Goal: Task Accomplishment & Management: Manage account settings

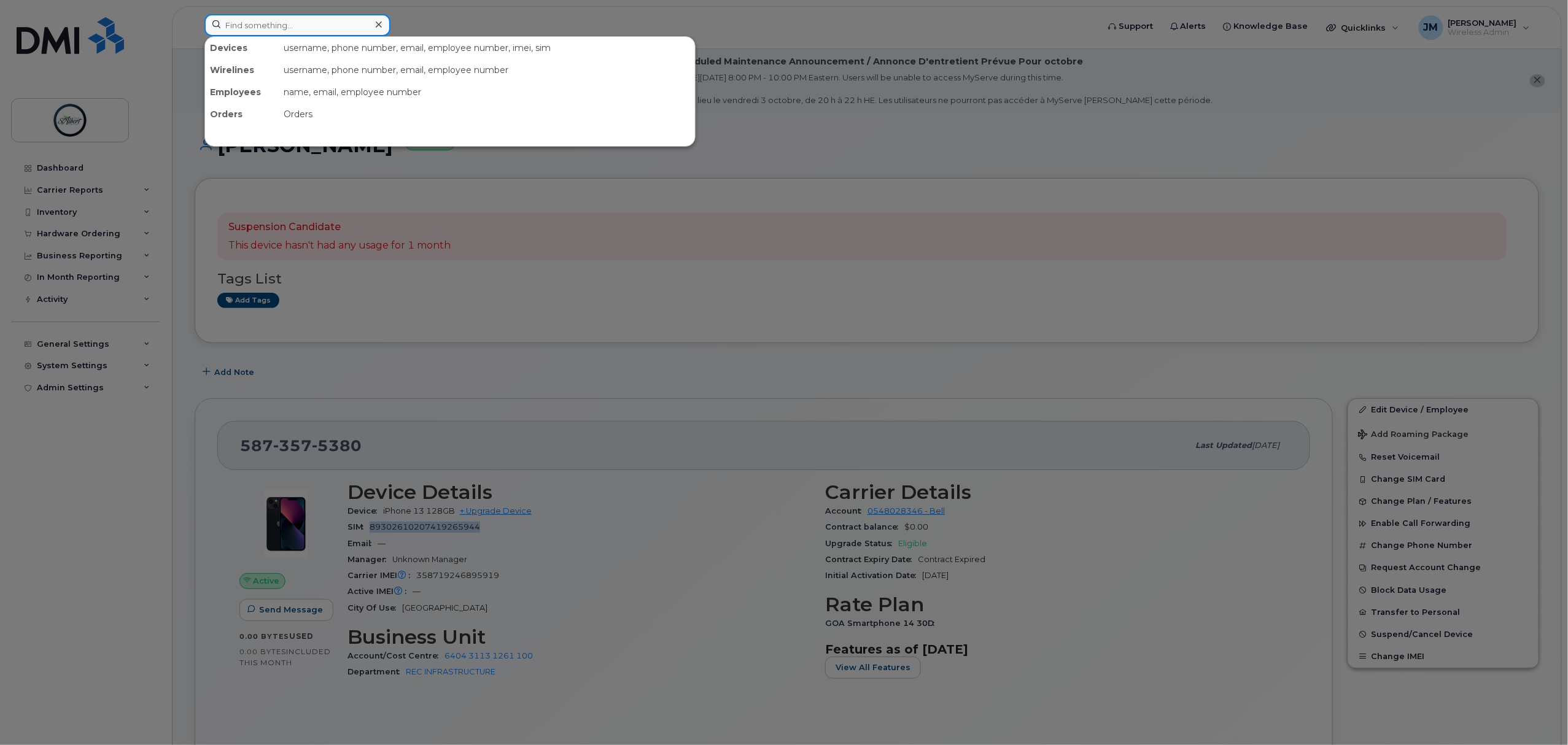
click at [282, 24] on input at bounding box center [297, 25] width 186 height 22
click at [955, 174] on div at bounding box center [784, 372] width 1568 height 745
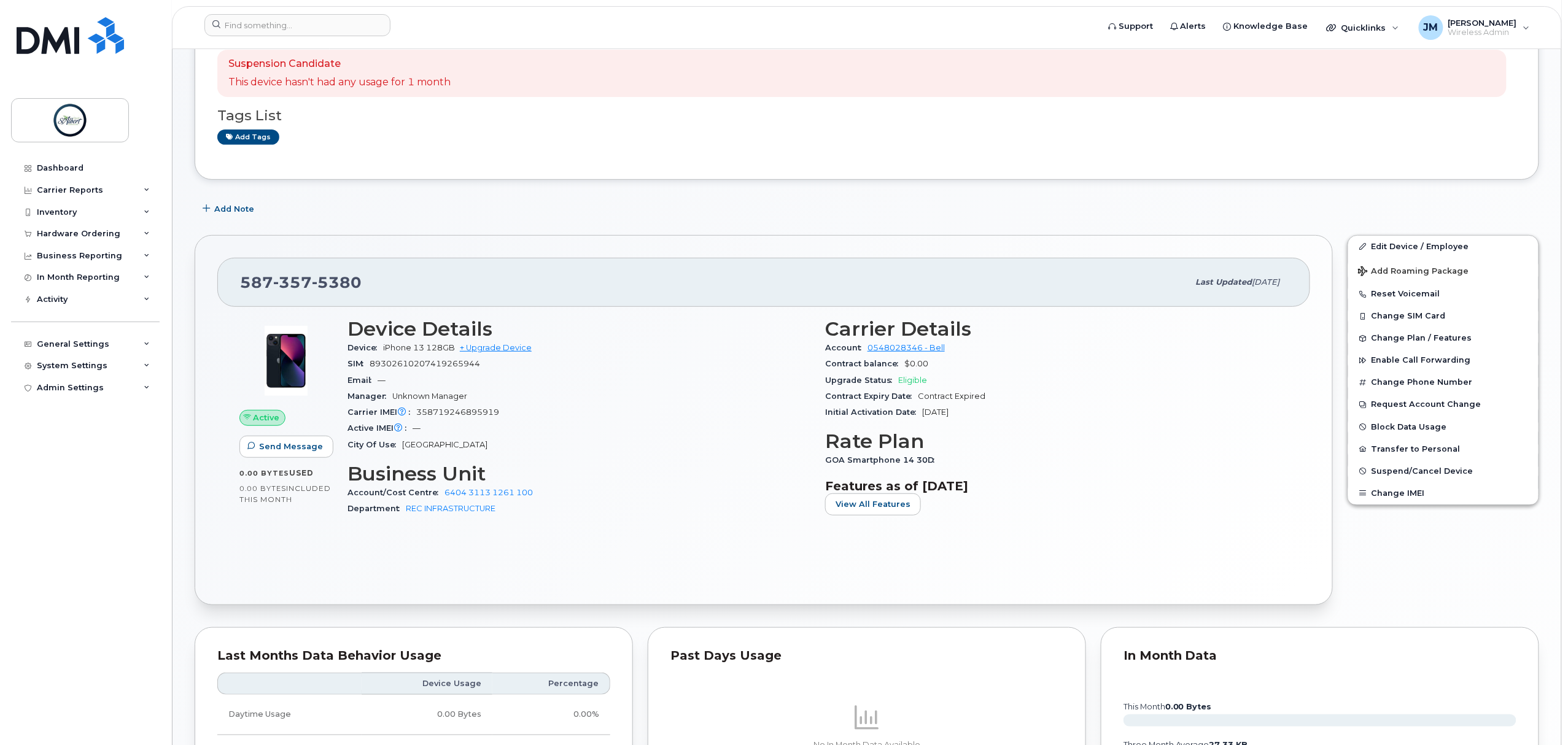
scroll to position [245, 0]
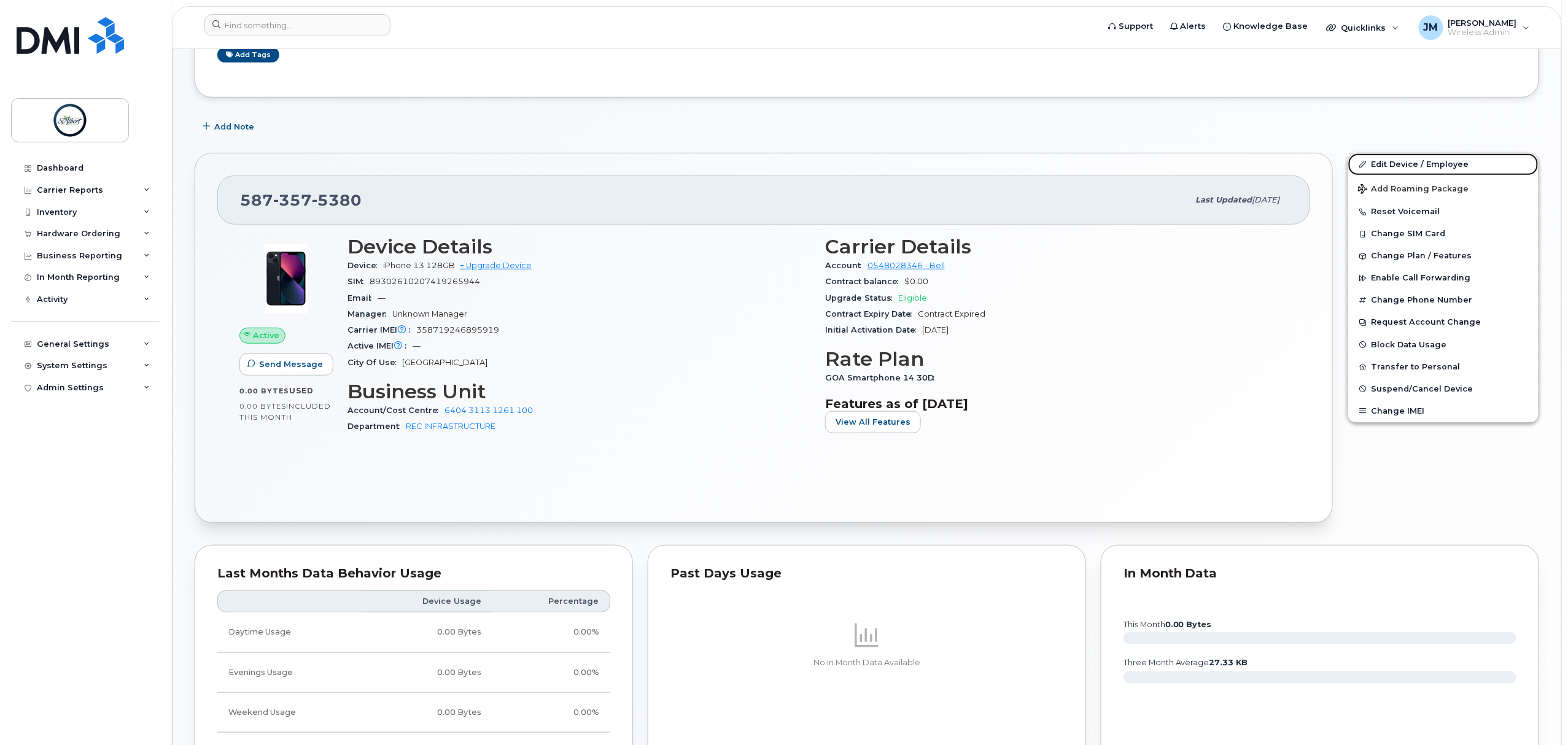
click at [1433, 166] on link "Edit Device / Employee" at bounding box center [1443, 164] width 191 height 22
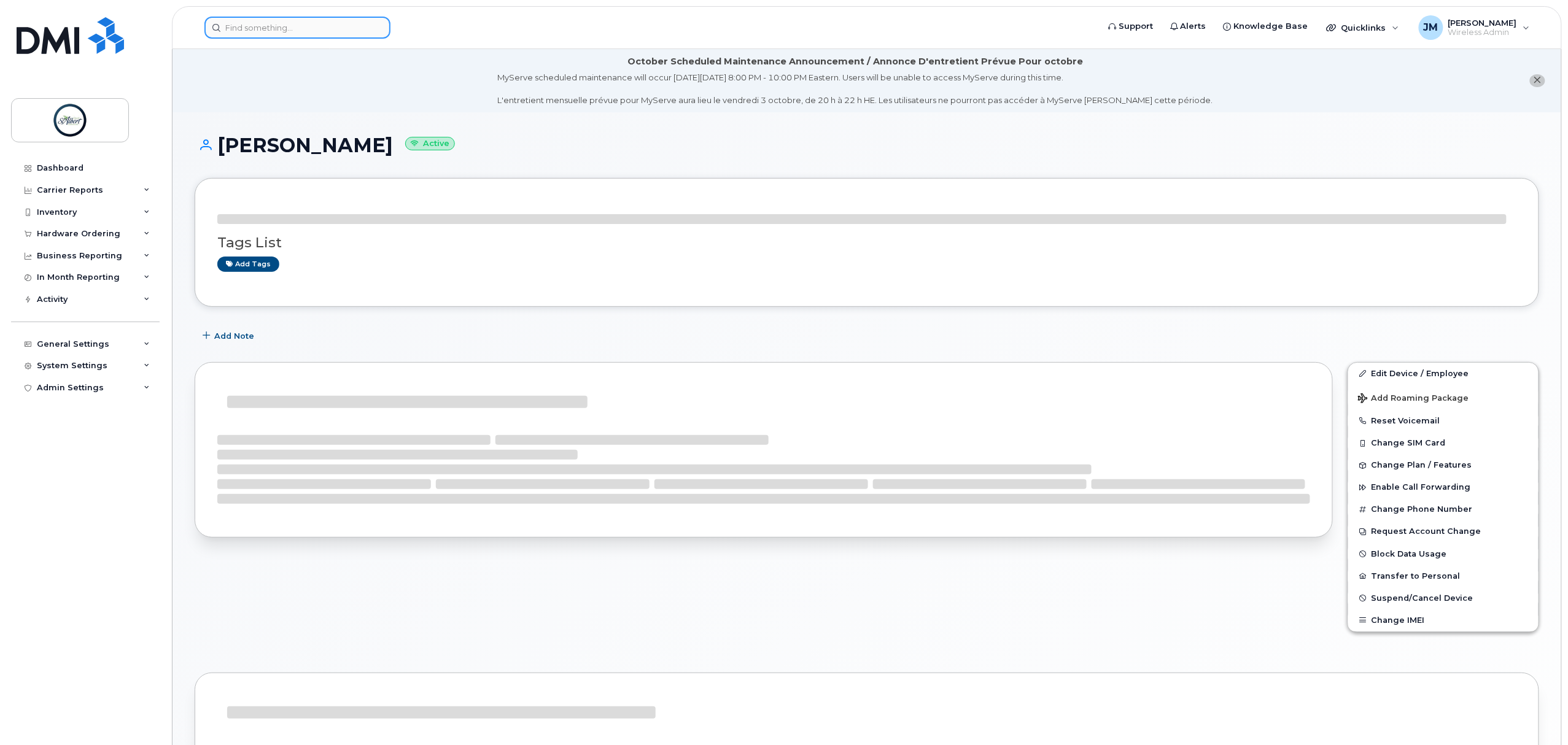
click at [248, 21] on input at bounding box center [297, 27] width 186 height 22
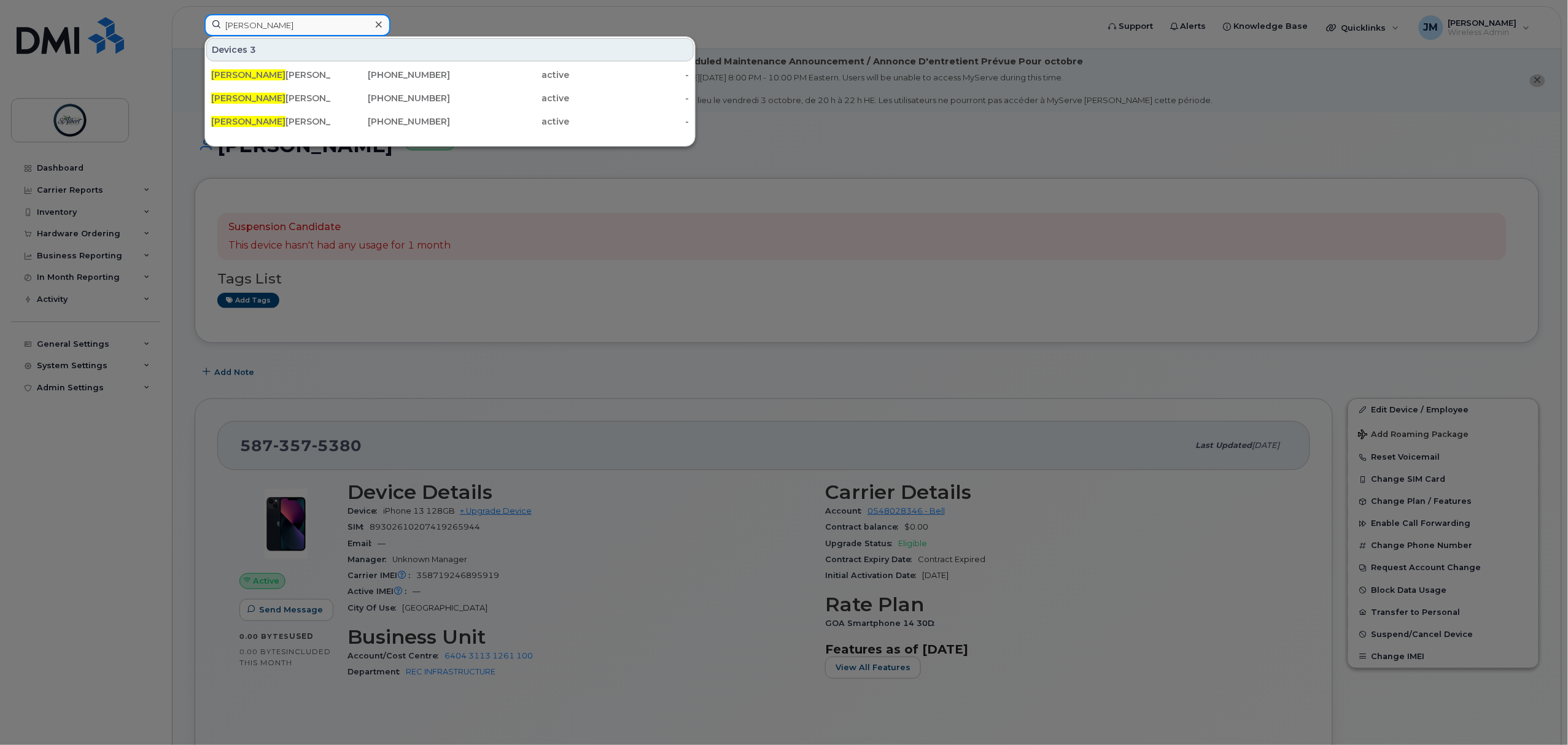
type input "tom"
click at [338, 77] on div "780-700-8897" at bounding box center [390, 75] width 120 height 12
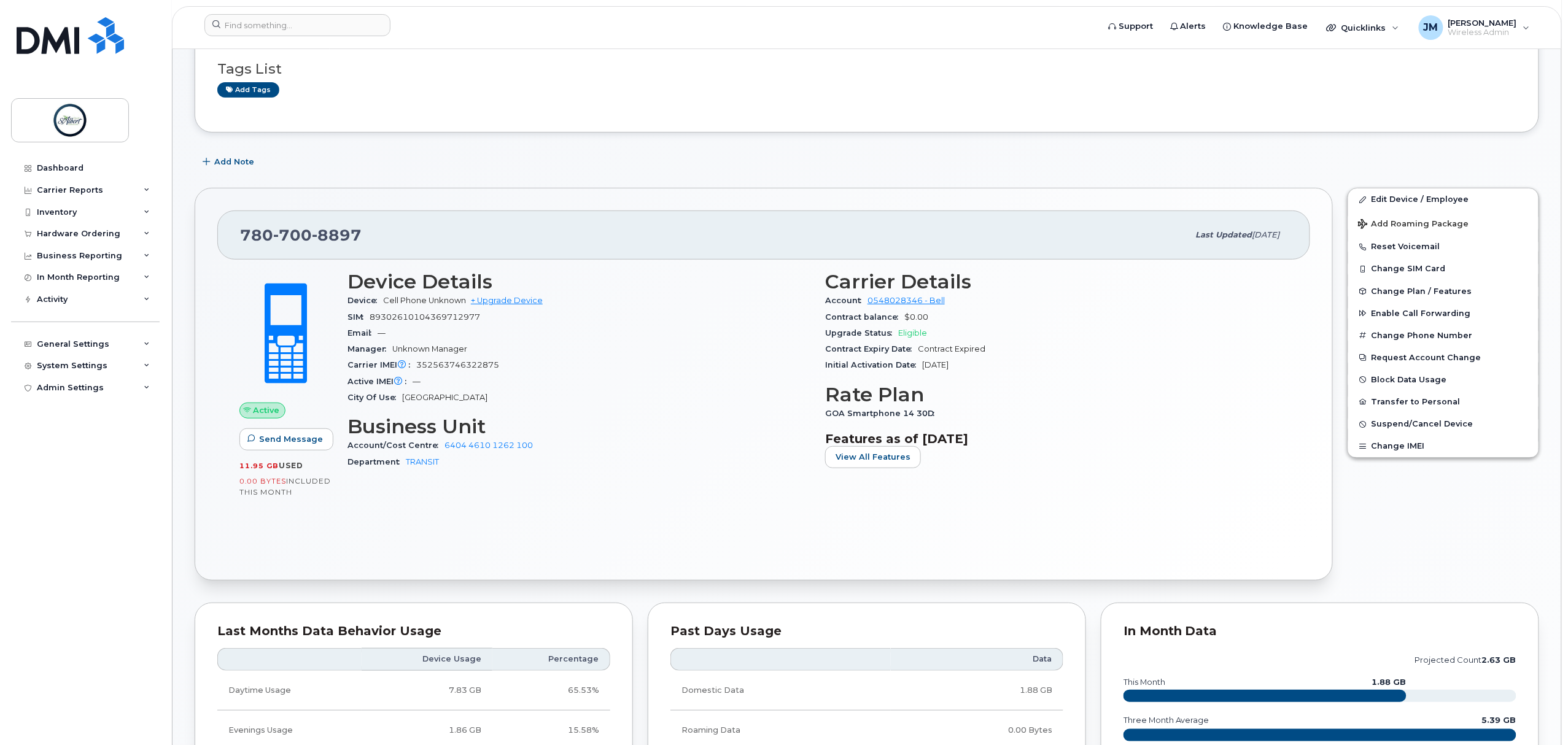
scroll to position [327, 0]
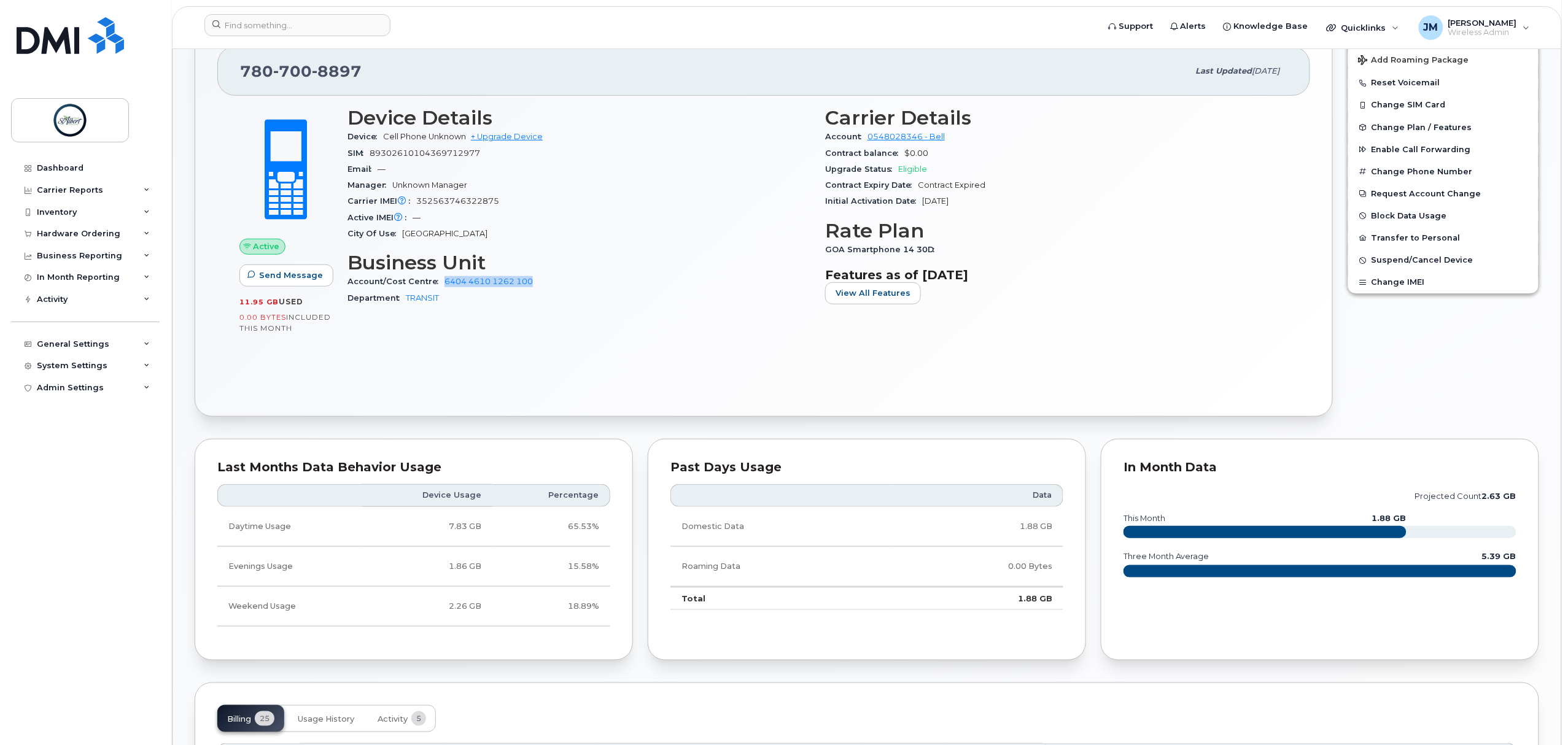
drag, startPoint x: 541, startPoint y: 284, endPoint x: 440, endPoint y: 283, distance: 101.0
click at [440, 283] on div "Account/Cost Centre 6404 4610 1262 100" at bounding box center [579, 282] width 463 height 16
copy link "6404 4610 1262 100"
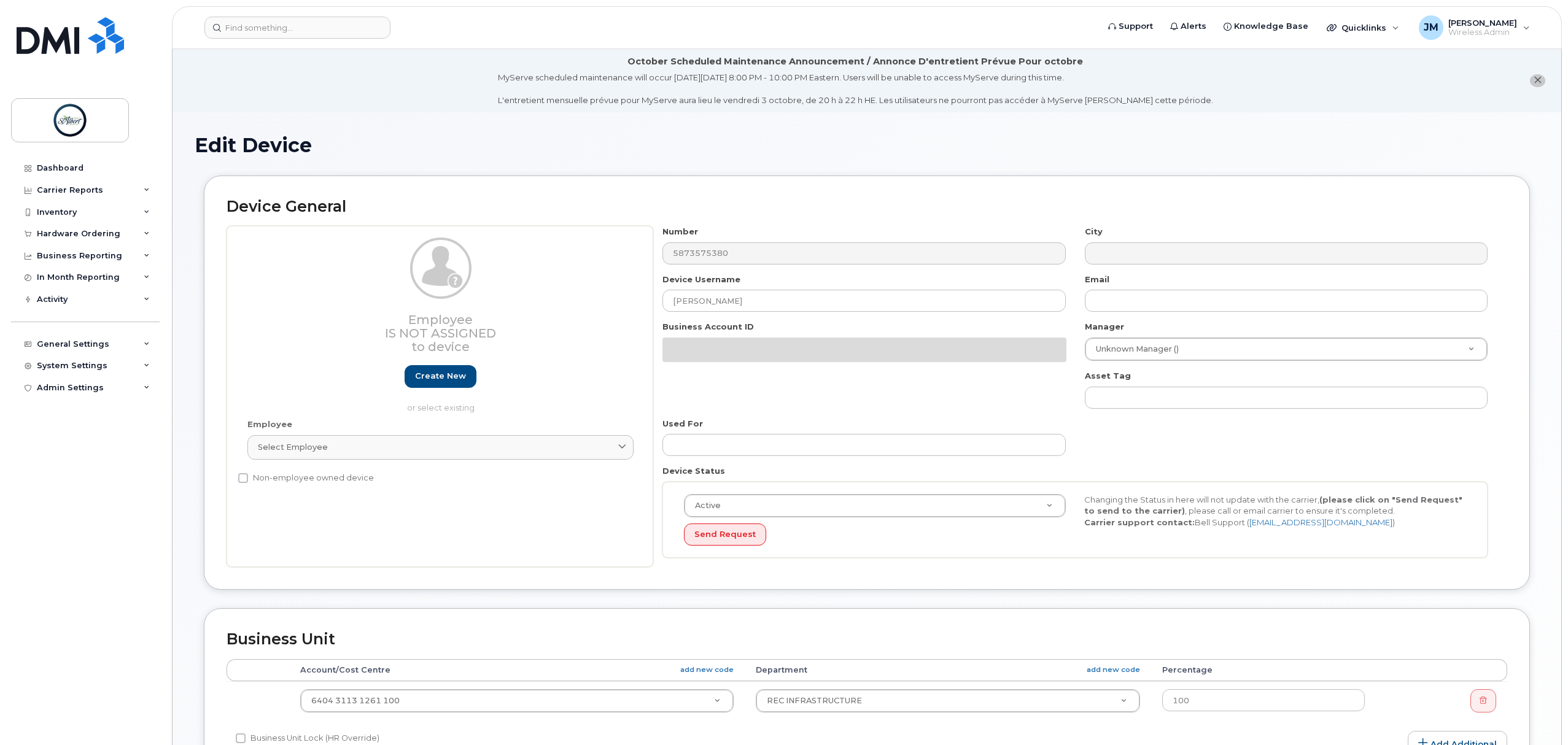
select select "14672273"
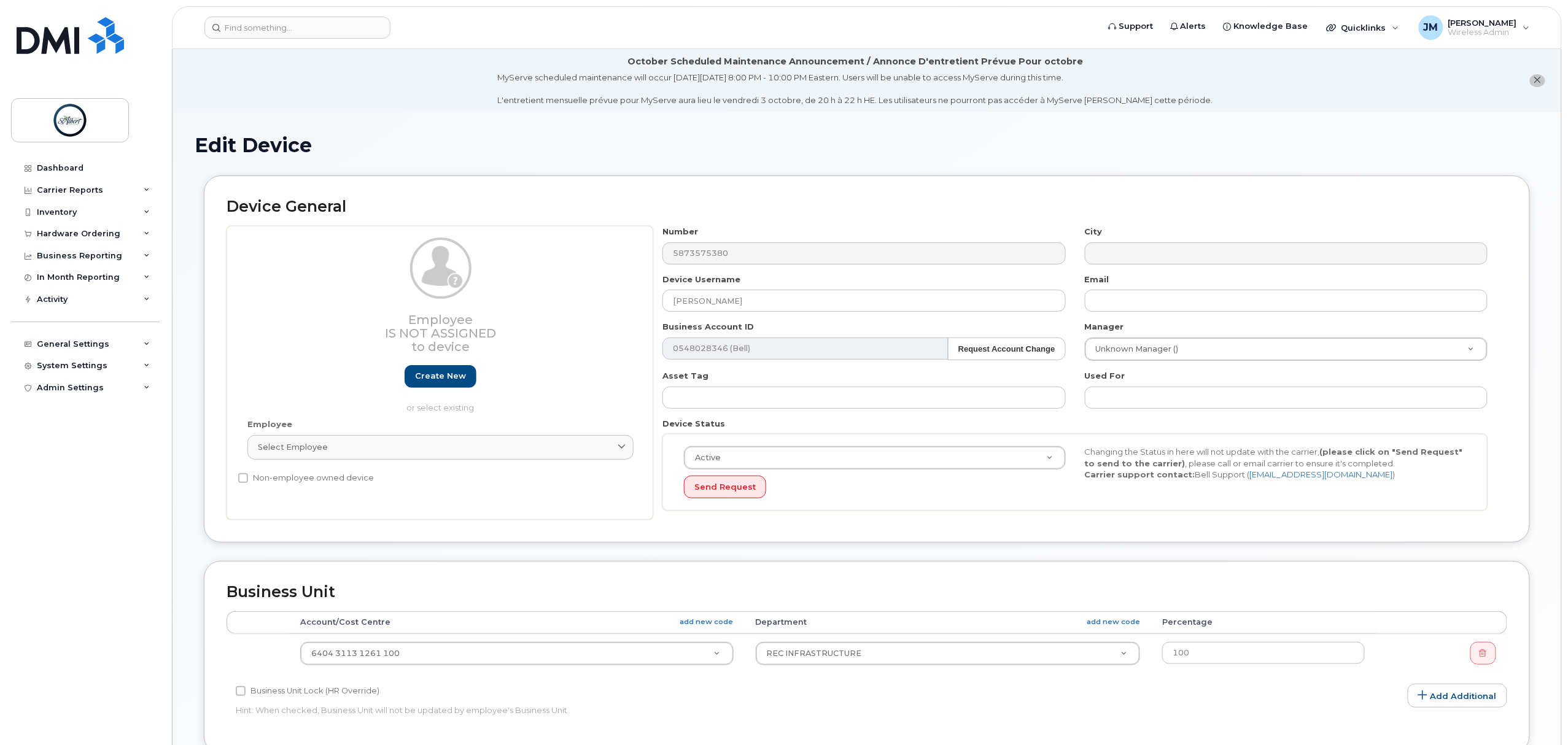
click at [748, 314] on div "Number 5873575380 City Device Username Tony Kopp Email Business Account ID 0548…" at bounding box center [1075, 373] width 844 height 294
drag, startPoint x: 752, startPoint y: 308, endPoint x: 459, endPoint y: 288, distance: 293.7
click at [445, 296] on div "Employee Is not assigned to device Create new or select existing Employee Selec…" at bounding box center [867, 373] width 1280 height 294
type input "Jordan Liang"
click at [1120, 302] on input "text" at bounding box center [1286, 300] width 403 height 22
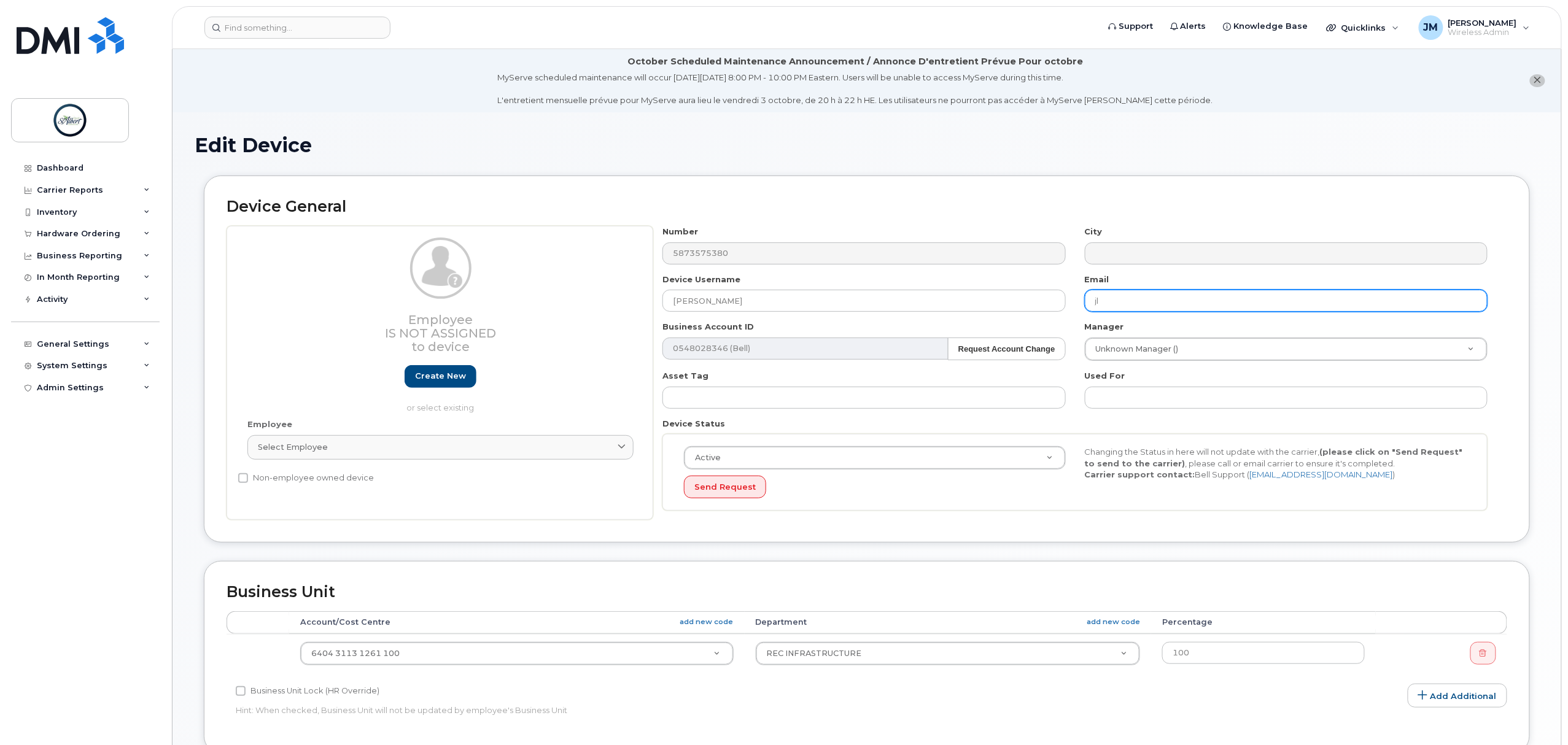
type input "j"
click at [1122, 294] on input "text" at bounding box center [1286, 300] width 403 height 22
click at [770, 289] on input "Jordan Liang" at bounding box center [864, 300] width 403 height 22
type input "[PERSON_NAME]"
type input "j"
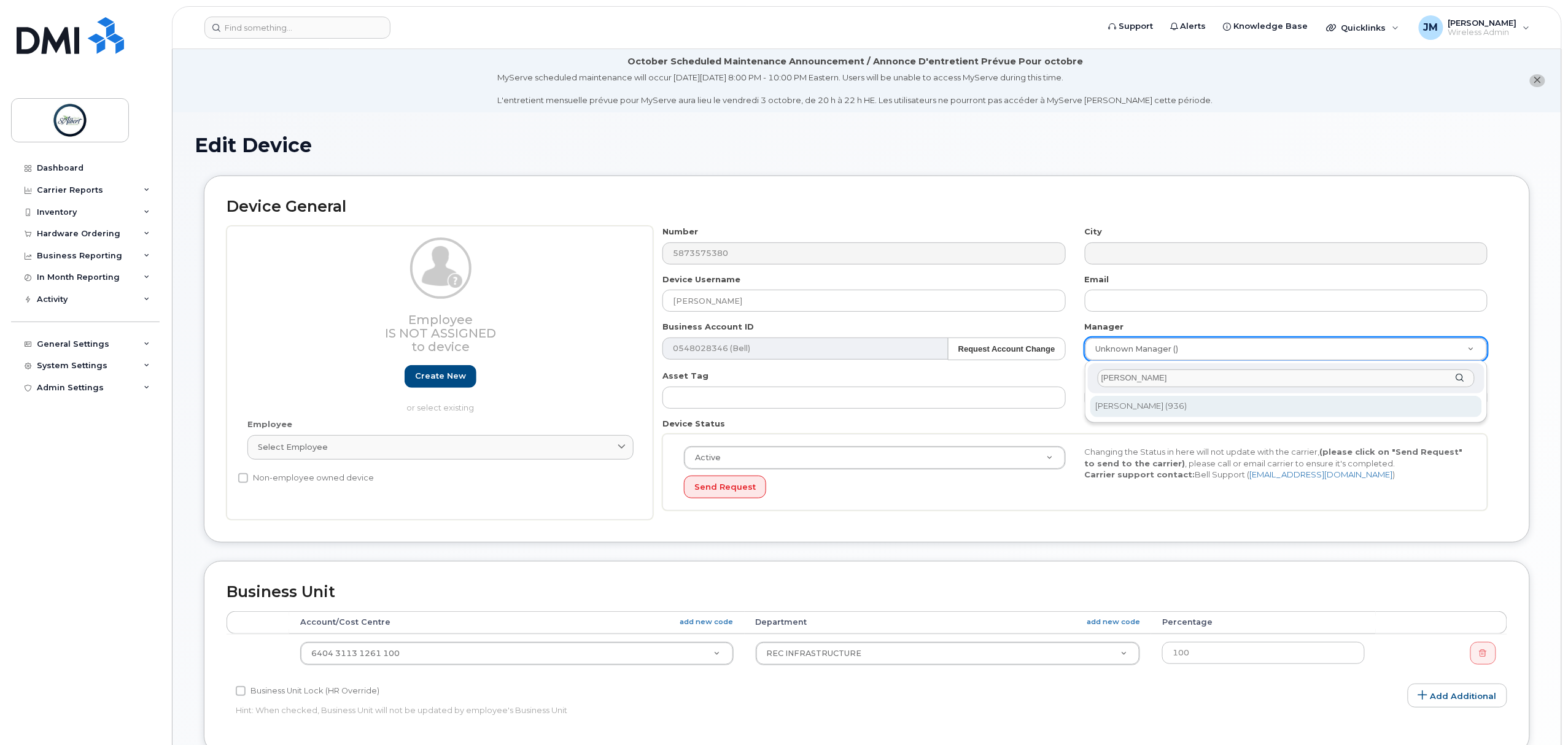
type input "tom"
type input "2008963"
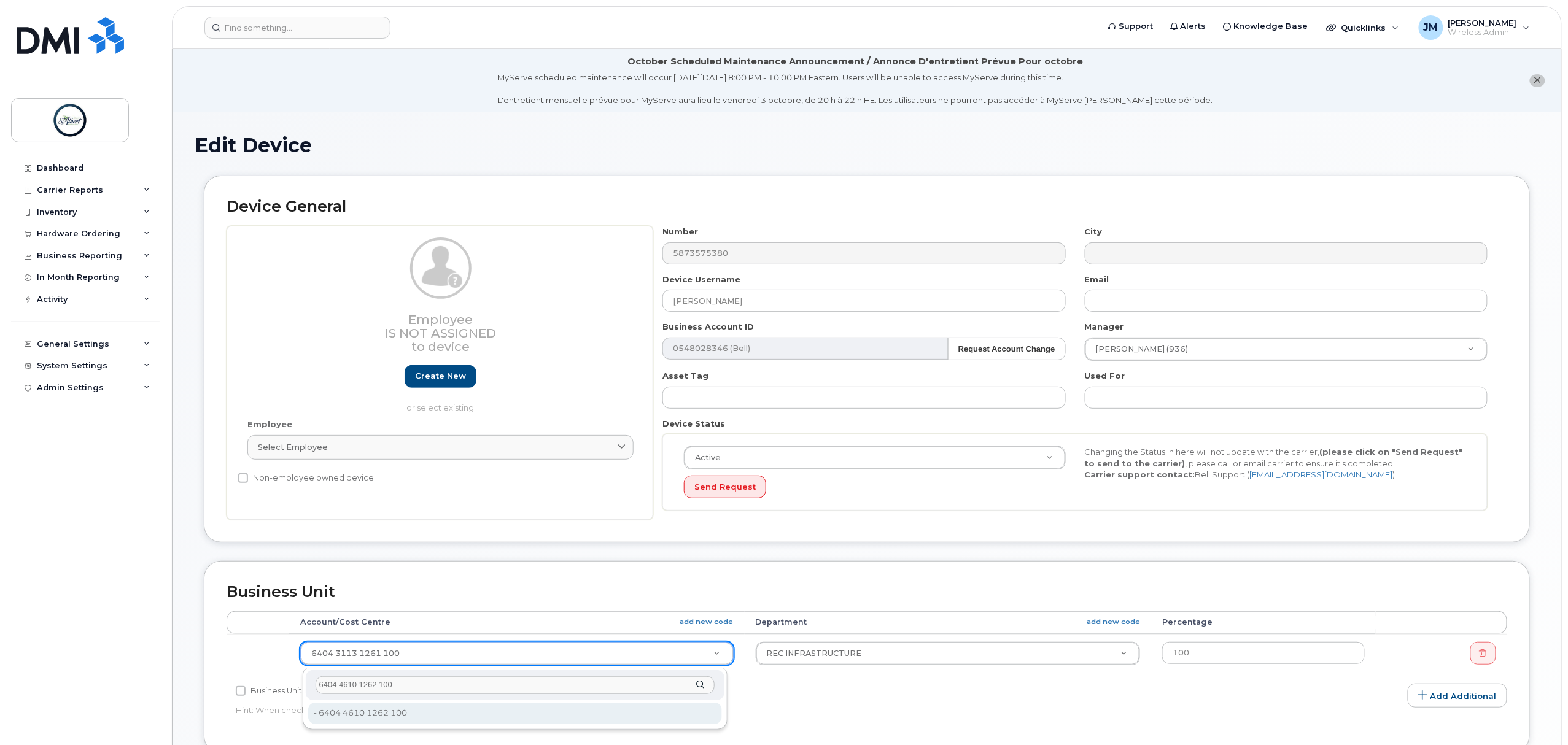
type input "6404 4610 1262 100"
type input "14672266"
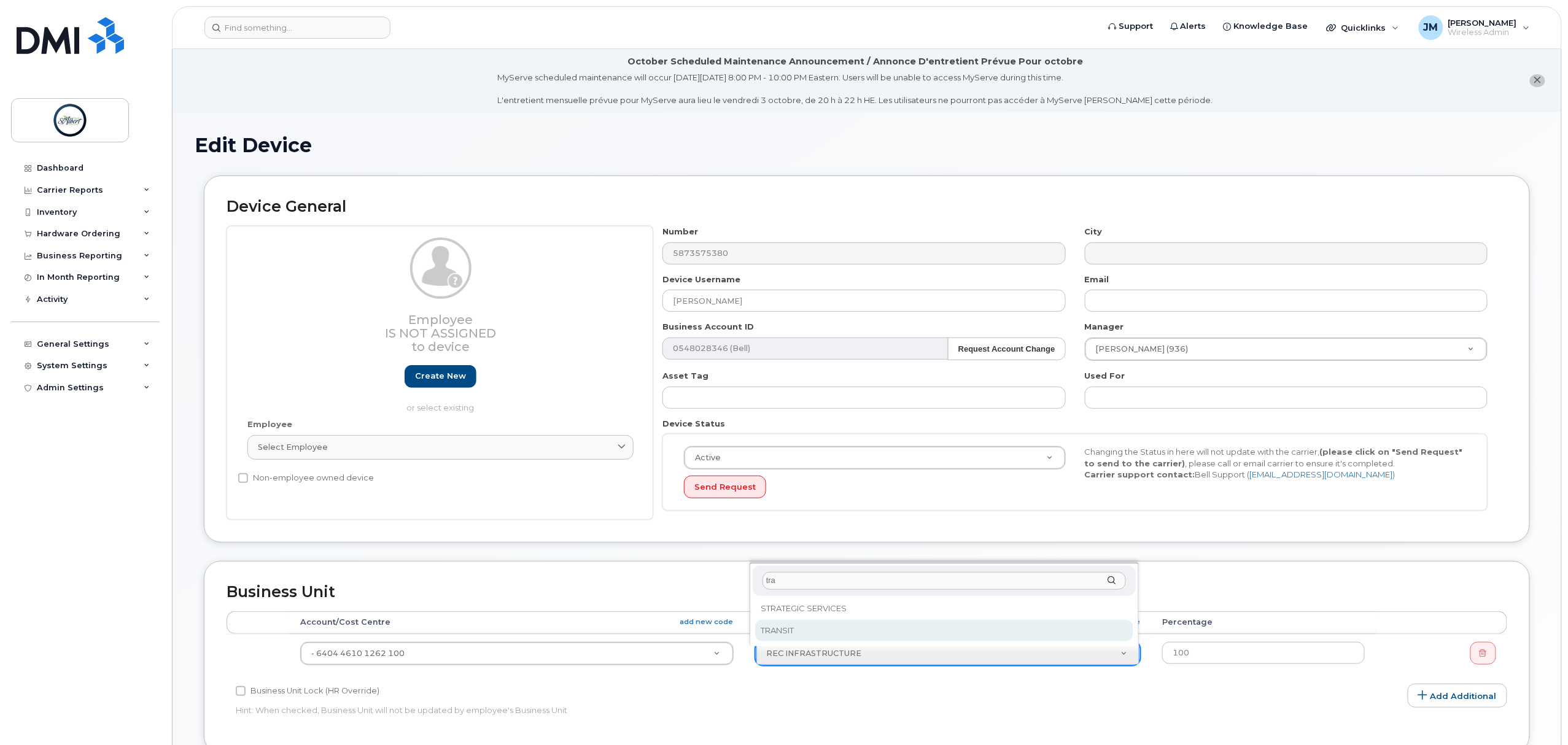
type input "tra"
select select "14672275"
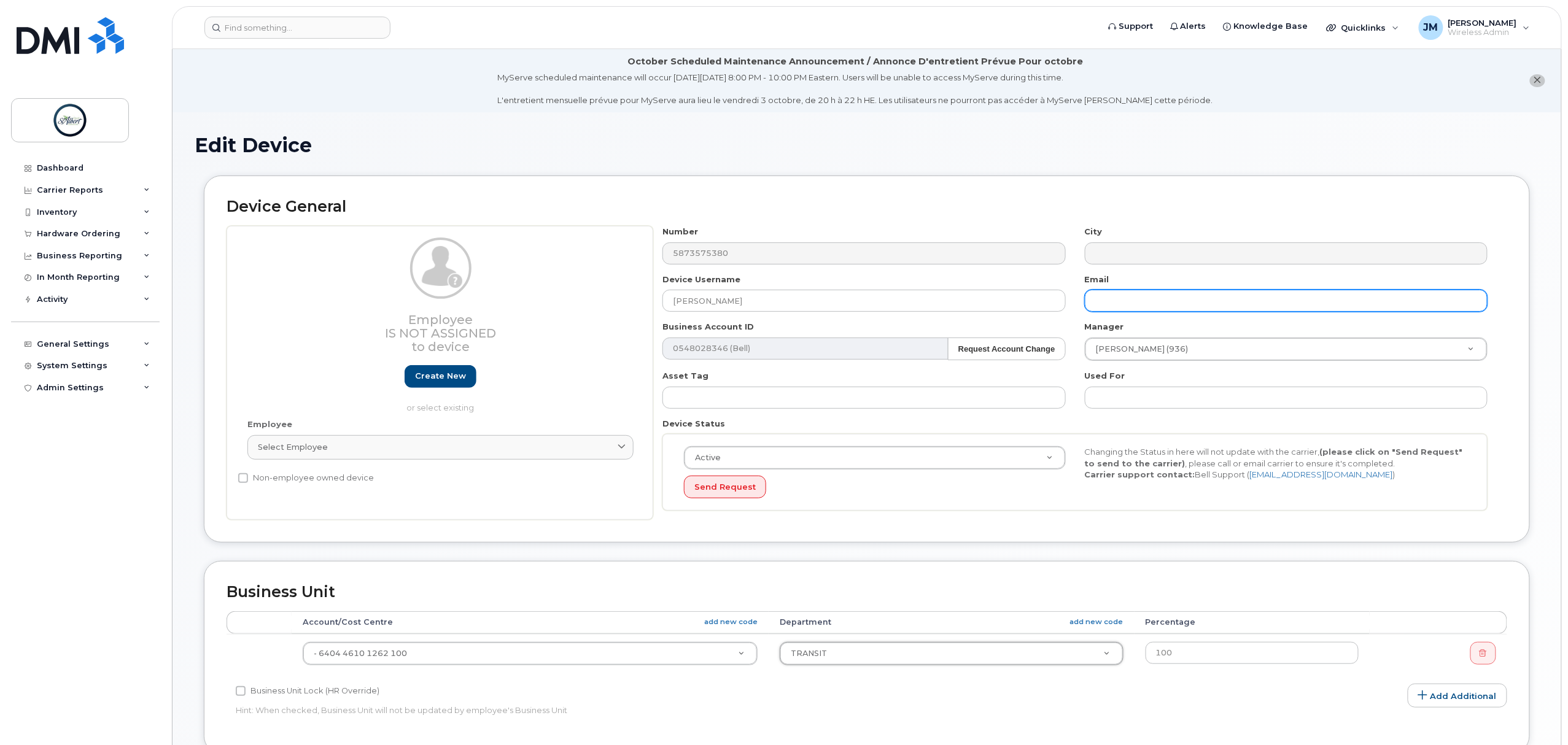
click at [1118, 293] on input "text" at bounding box center [1286, 300] width 403 height 22
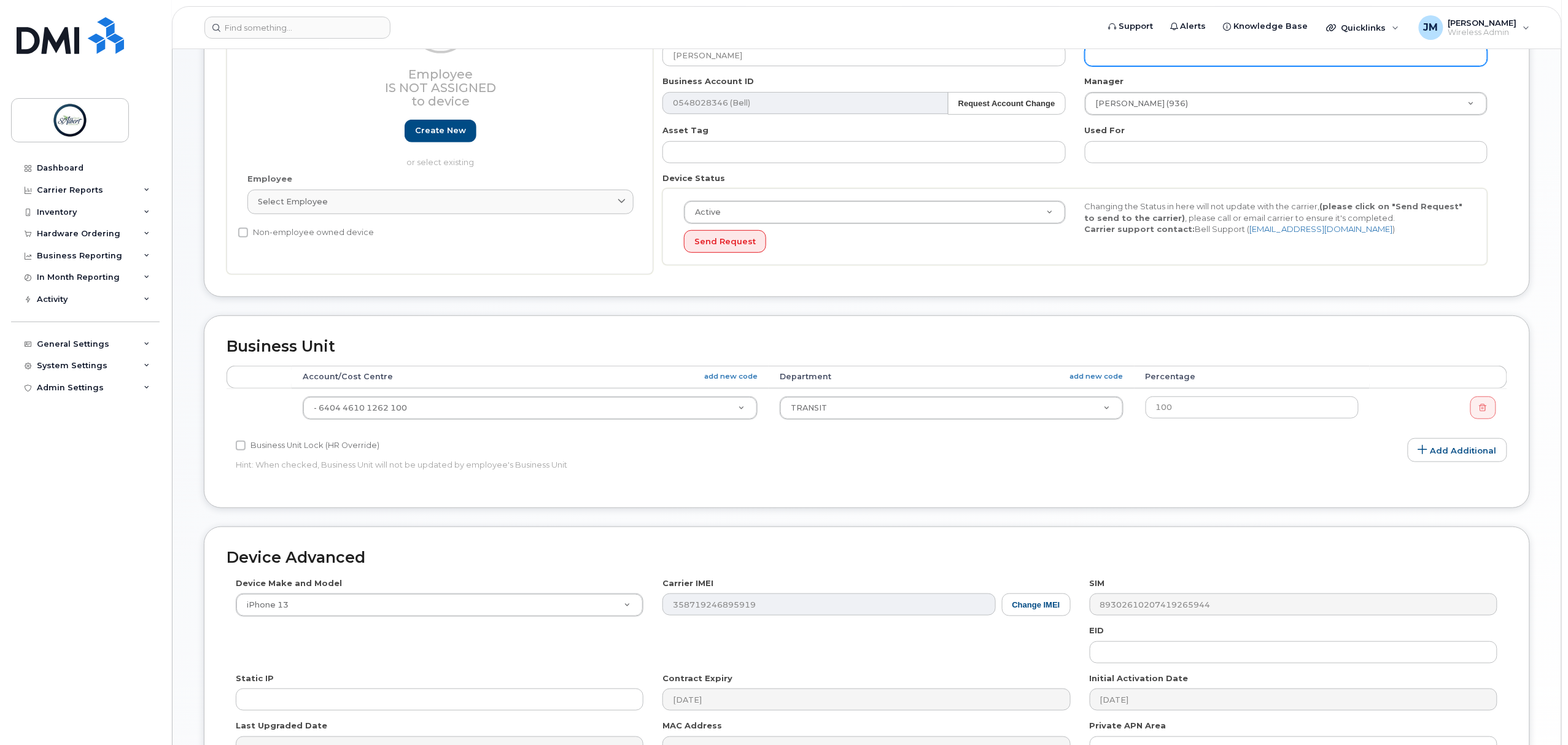
scroll to position [398, 0]
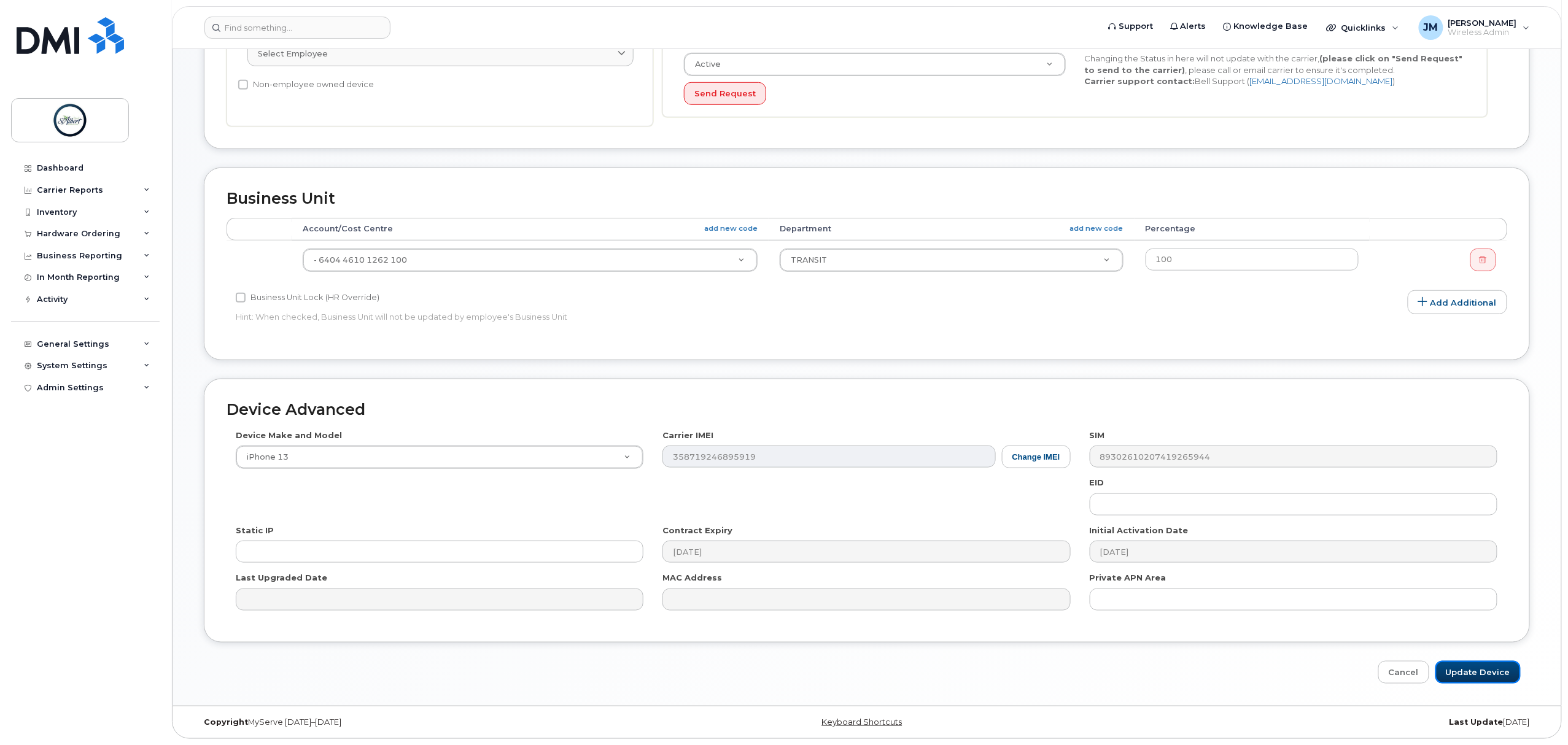
click at [1498, 673] on input "Update Device" at bounding box center [1478, 672] width 85 height 22
type input "Saving..."
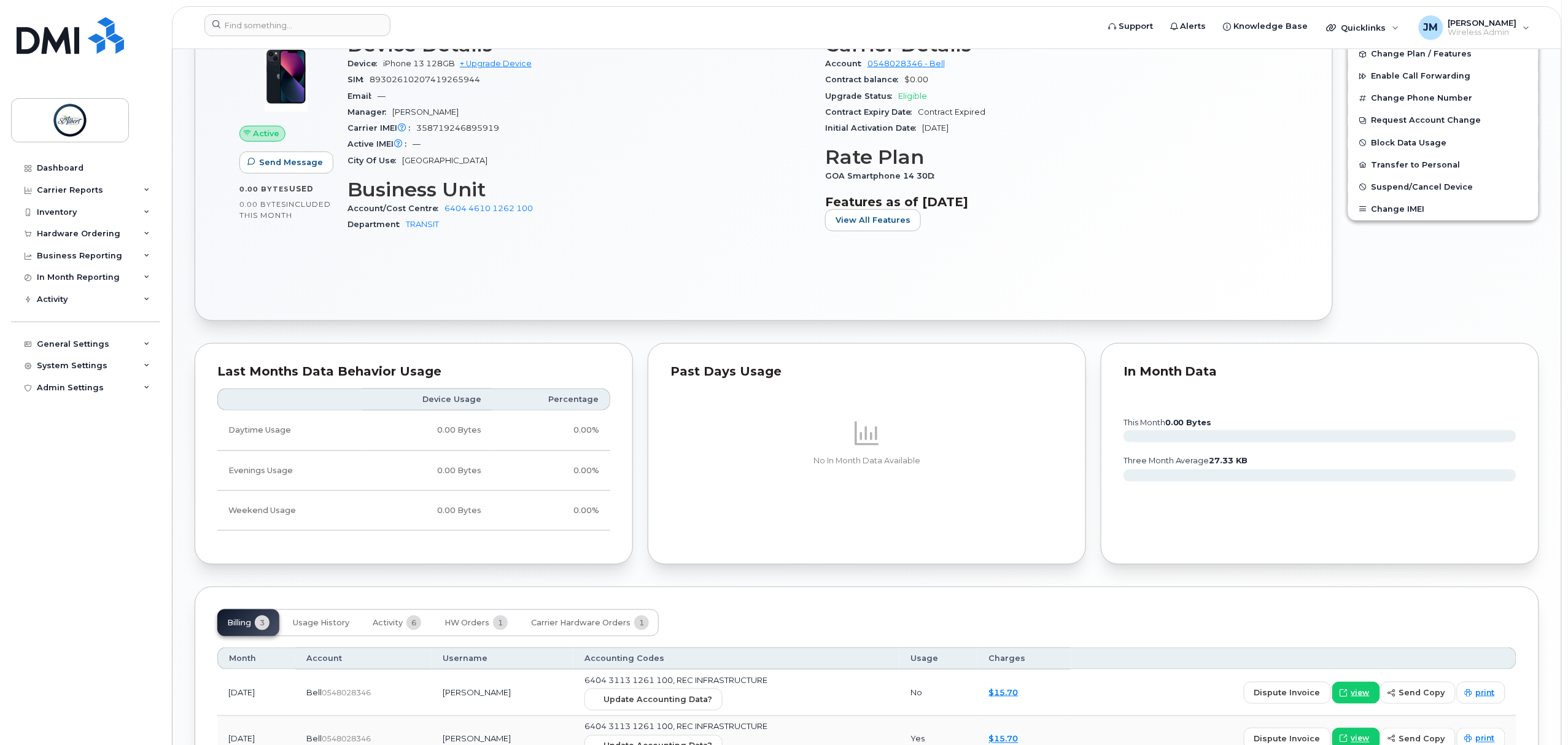
scroll to position [366, 0]
